Goal: Find specific page/section: Find specific page/section

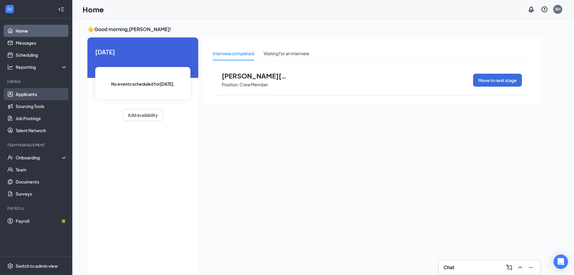
click at [36, 92] on link "Applicants" at bounding box center [42, 94] width 52 height 12
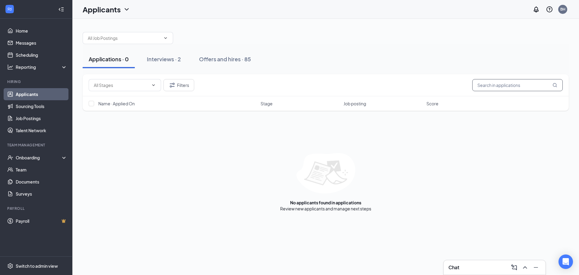
click at [521, 86] on input "text" at bounding box center [517, 85] width 90 height 12
type input "[PERSON_NAME]"
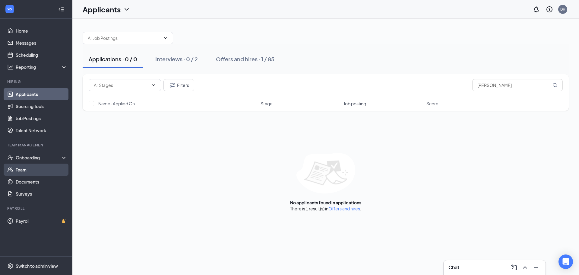
click at [22, 165] on link "Team" at bounding box center [42, 169] width 52 height 12
